Goal: Transaction & Acquisition: Purchase product/service

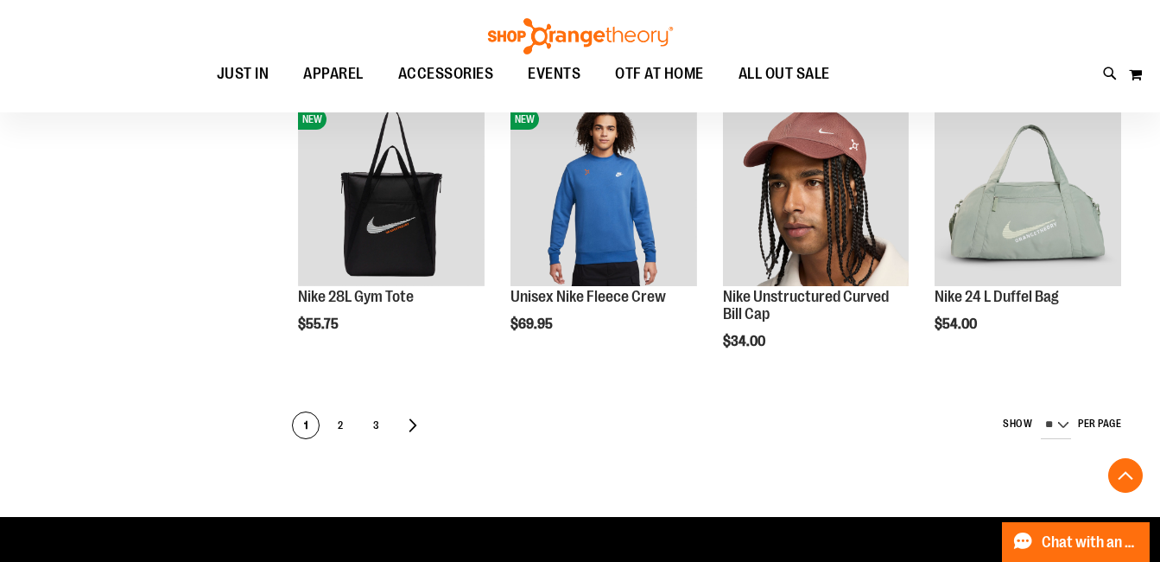
scroll to position [672, 0]
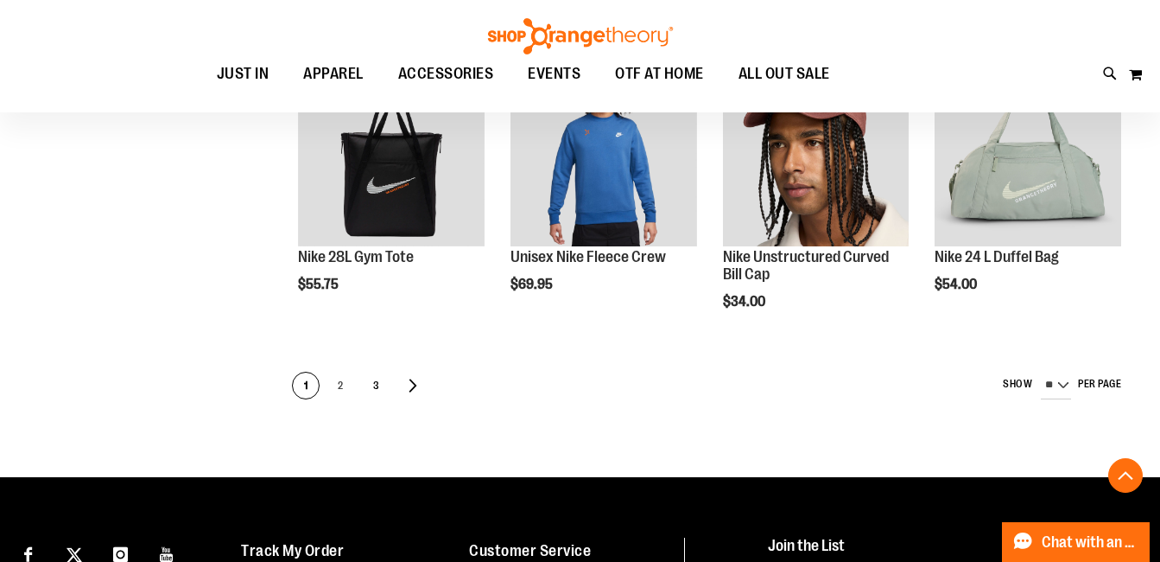
click at [336, 389] on span "2" at bounding box center [340, 386] width 26 height 28
click at [341, 386] on span "2" at bounding box center [340, 386] width 26 height 28
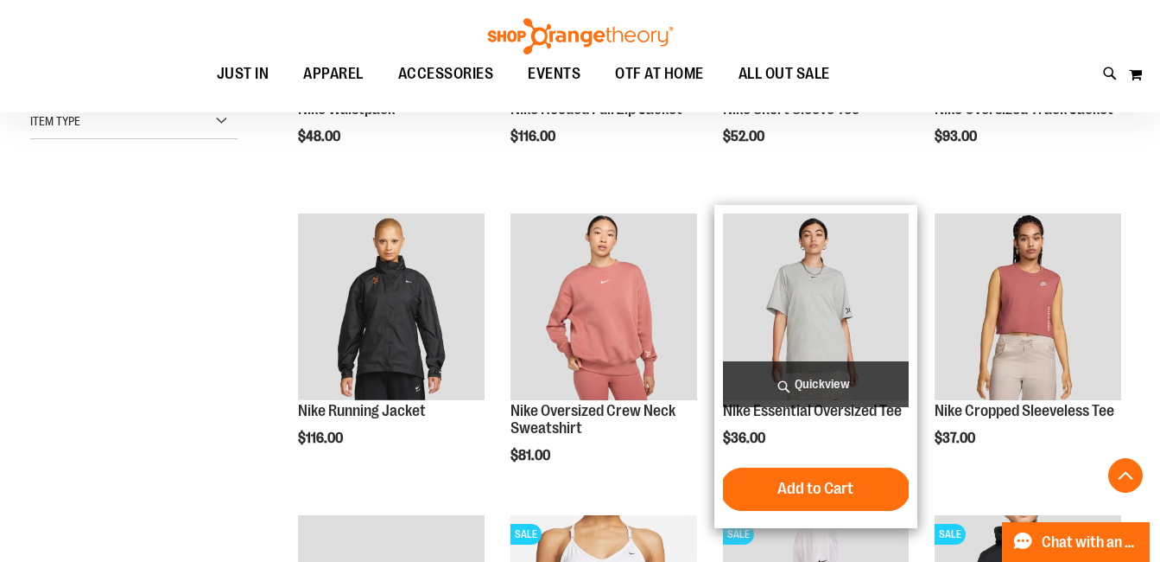
scroll to position [517, 0]
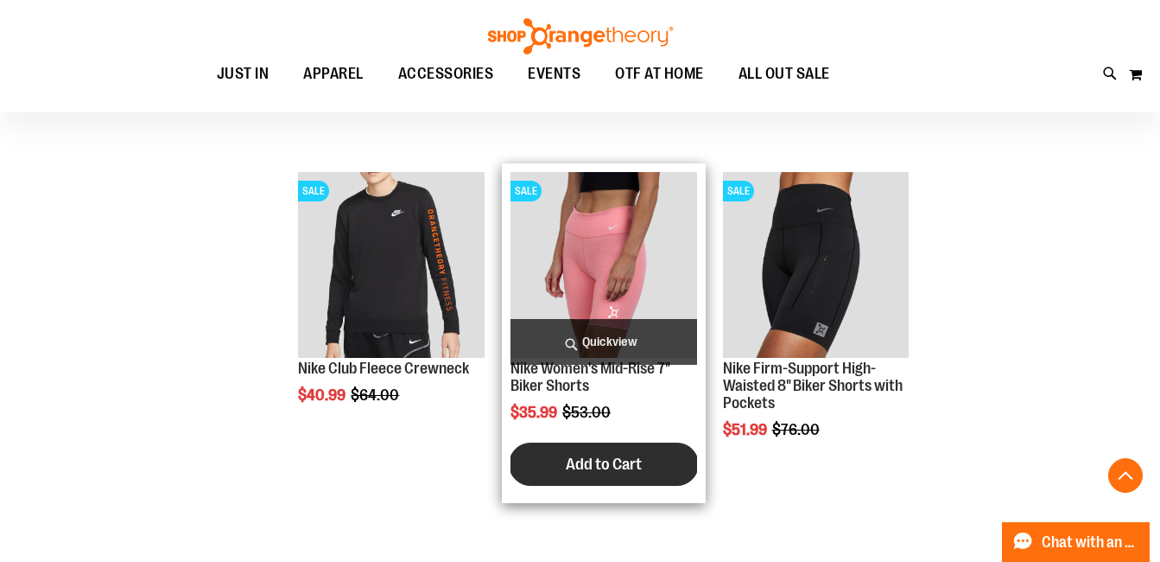
scroll to position [1122, 0]
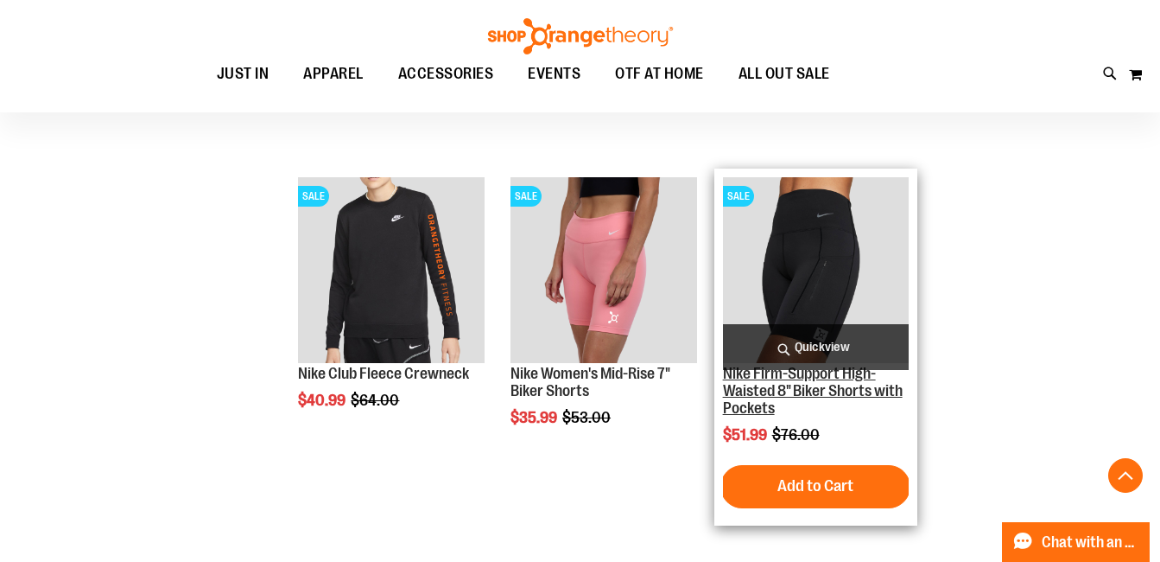
click at [781, 394] on link "Nike Firm-Support High-Waisted 8" Biker Shorts with Pockets" at bounding box center [813, 391] width 180 height 52
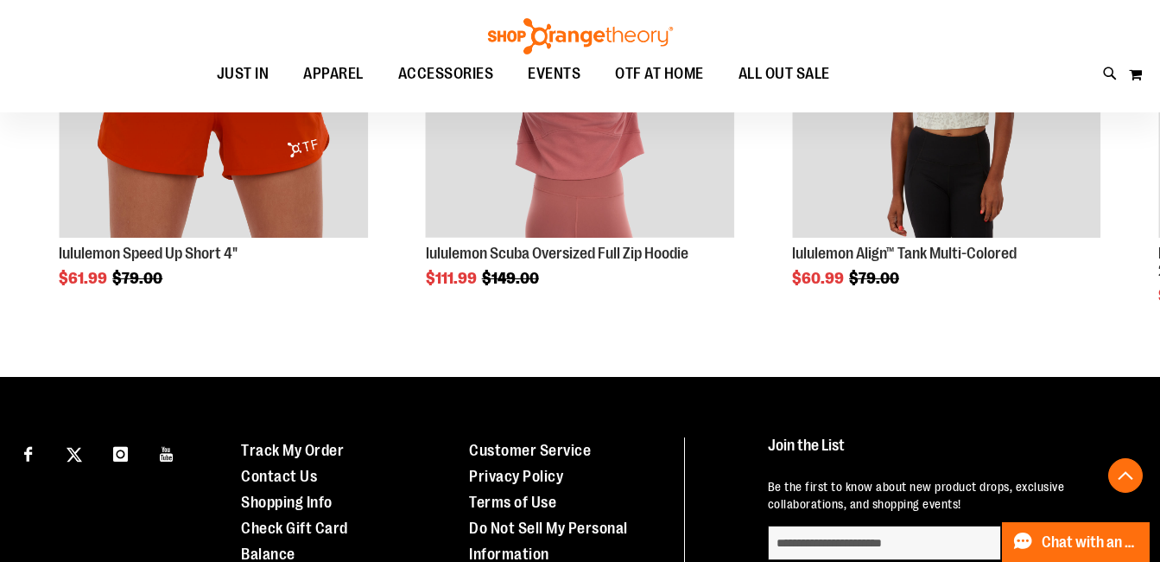
scroll to position [1253, 0]
